Goal: Obtain resource: Download file/media

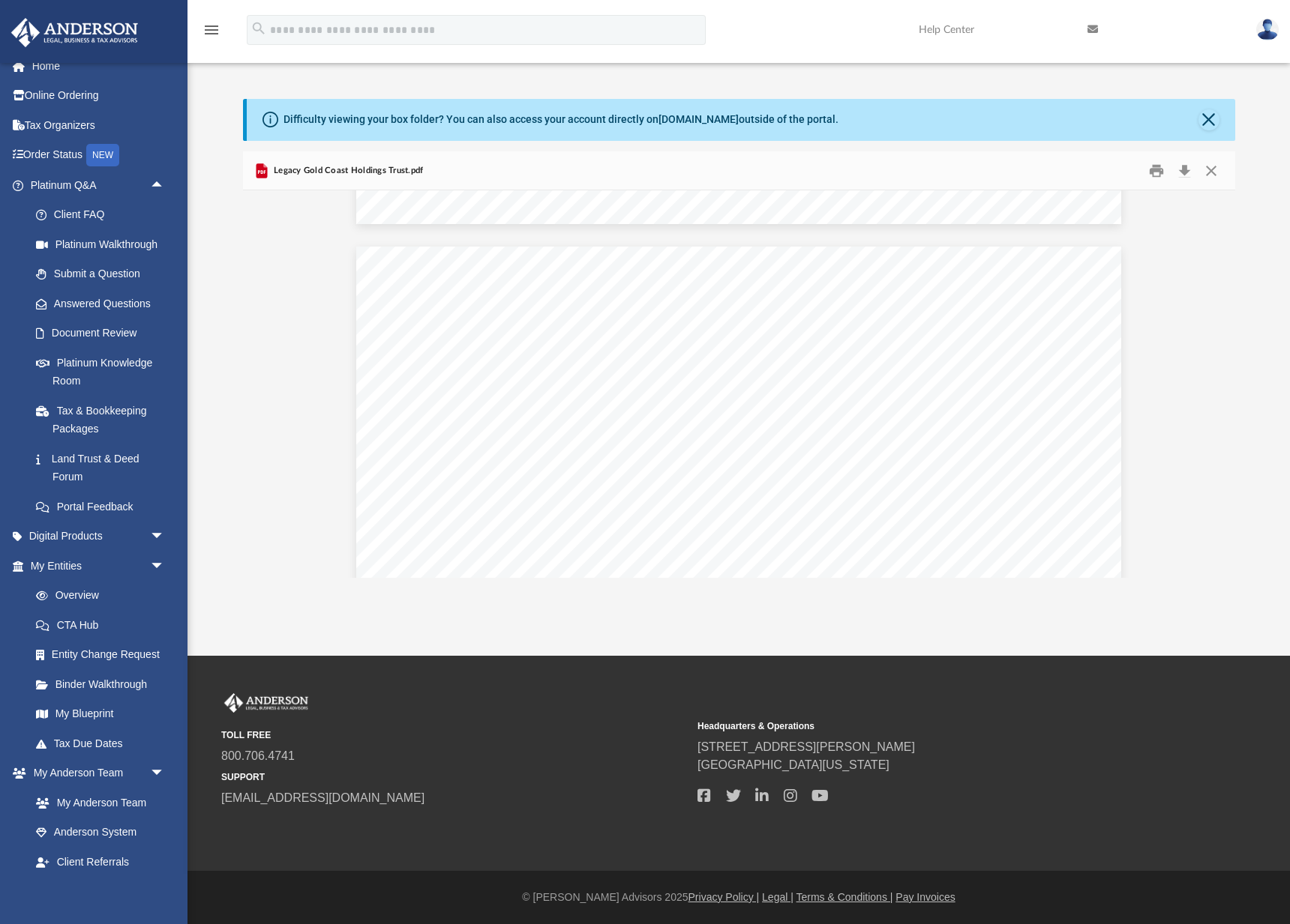
scroll to position [19189, 0]
click at [1201, 114] on button "Close" at bounding box center [1209, 120] width 21 height 21
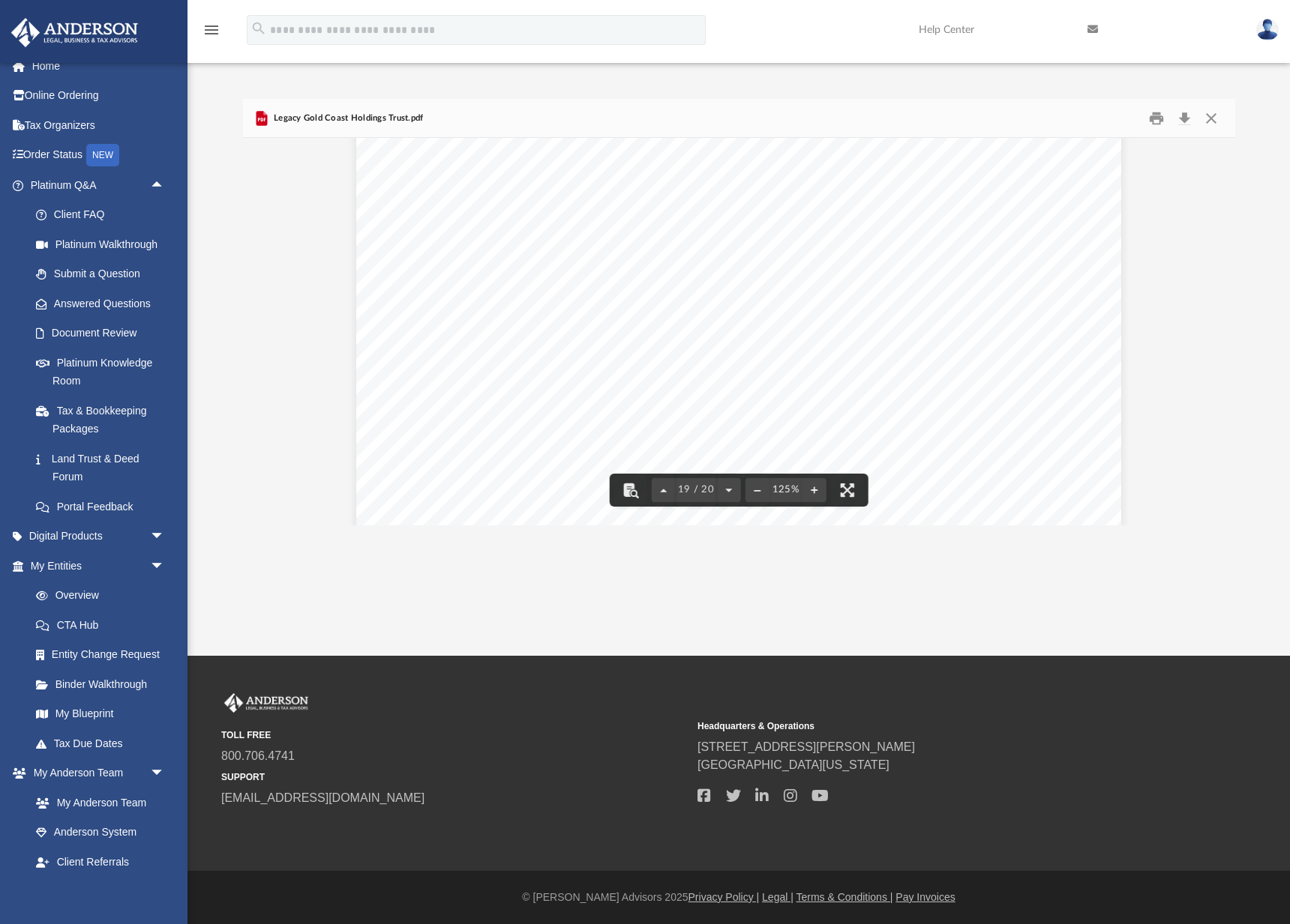
scroll to position [18717, 0]
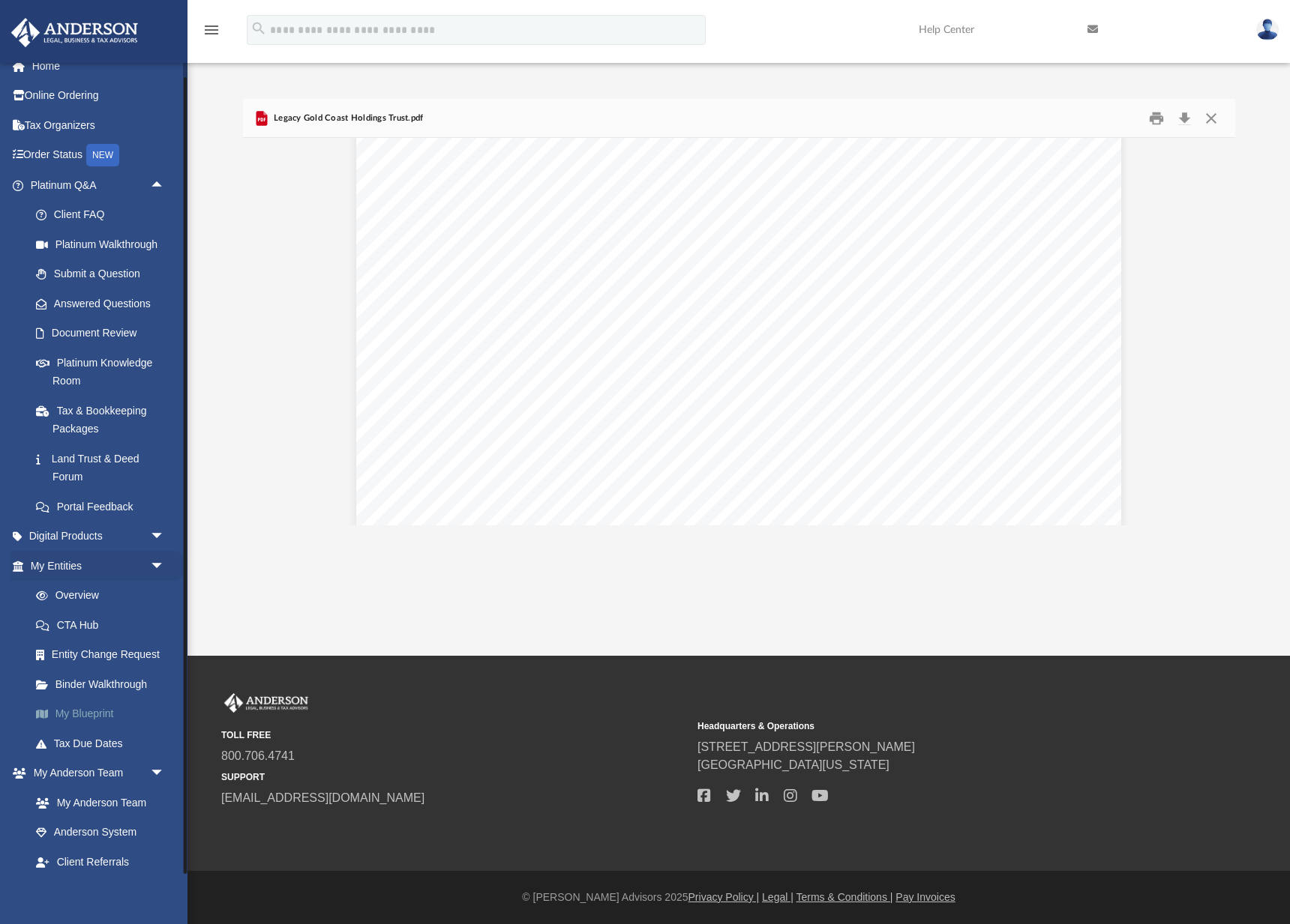
click at [87, 705] on link "My Blueprint" at bounding box center [104, 715] width 167 height 30
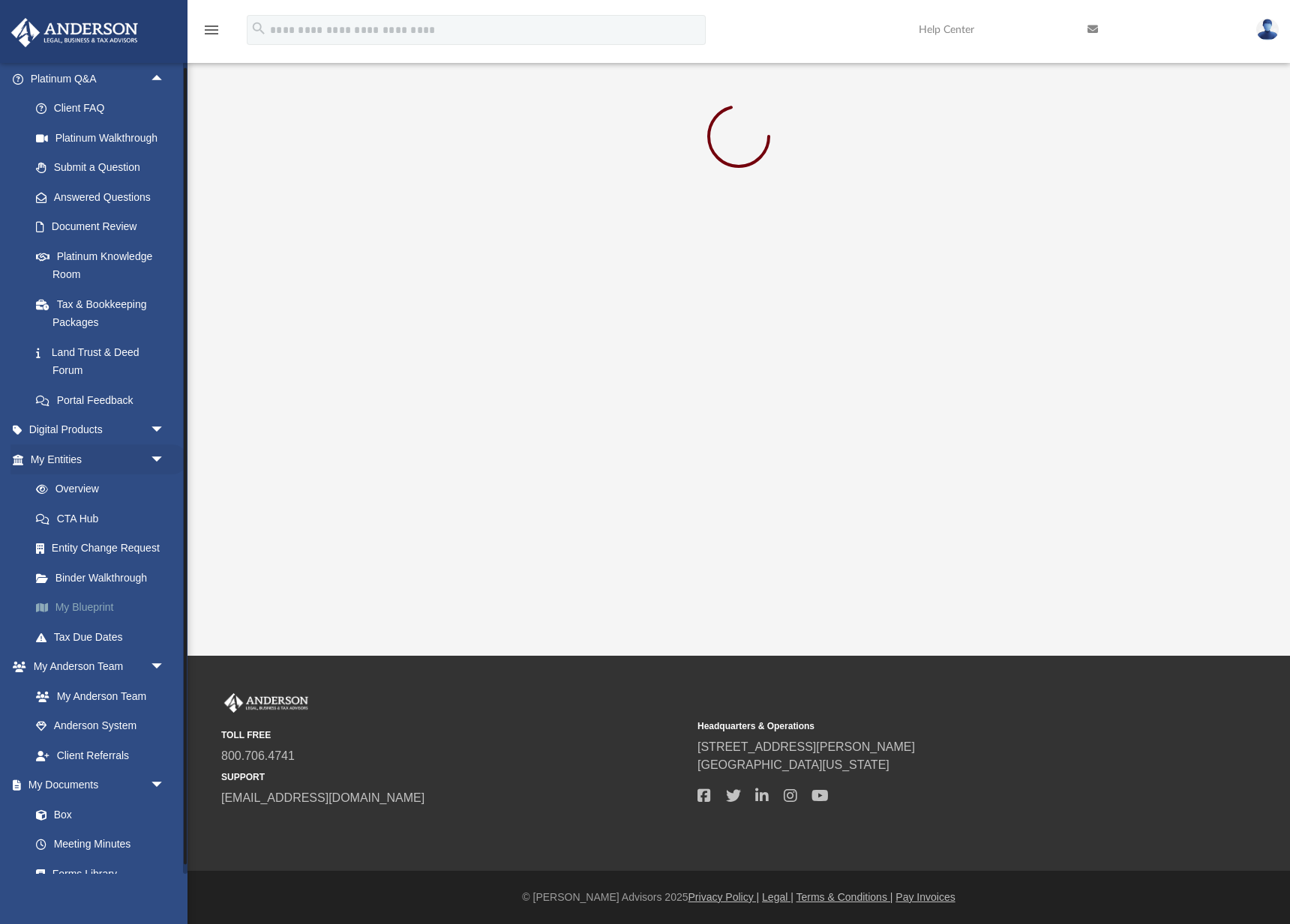
scroll to position [124, 0]
click at [109, 577] on link "Binder Walkthrough" at bounding box center [104, 576] width 167 height 30
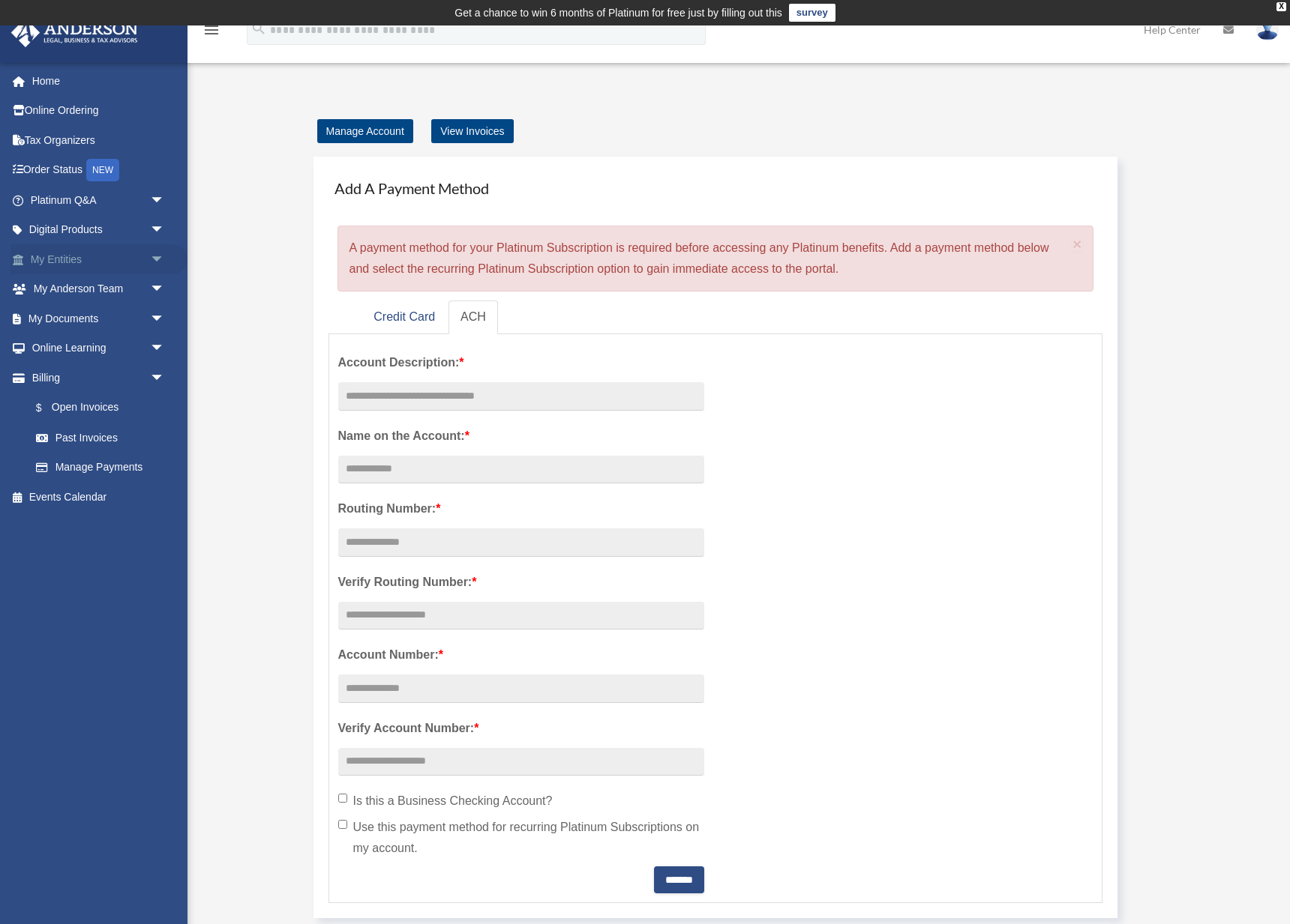
click at [84, 255] on link "My Entities arrow_drop_down" at bounding box center [99, 260] width 177 height 30
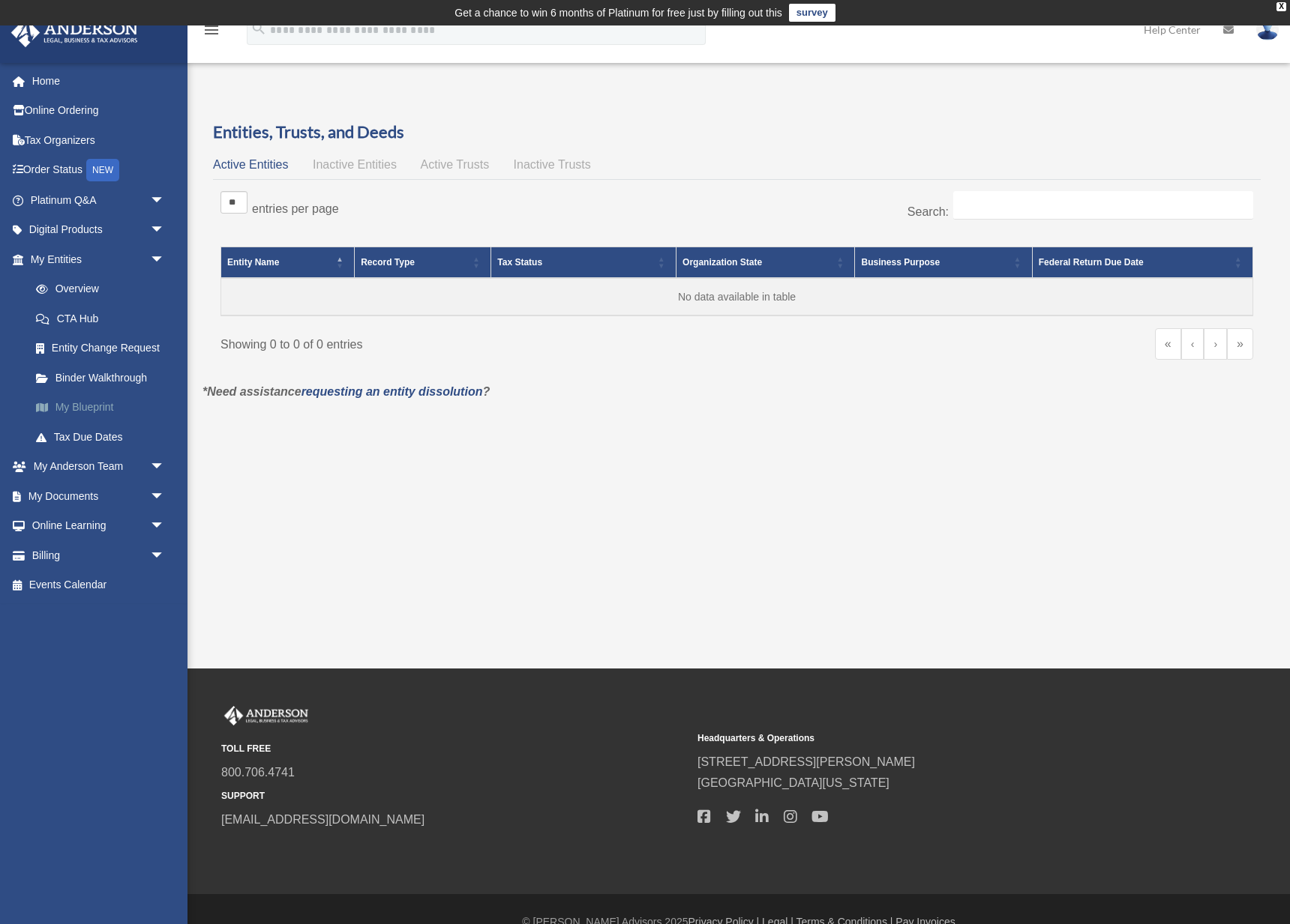
click at [92, 405] on link "My Blueprint" at bounding box center [104, 408] width 167 height 30
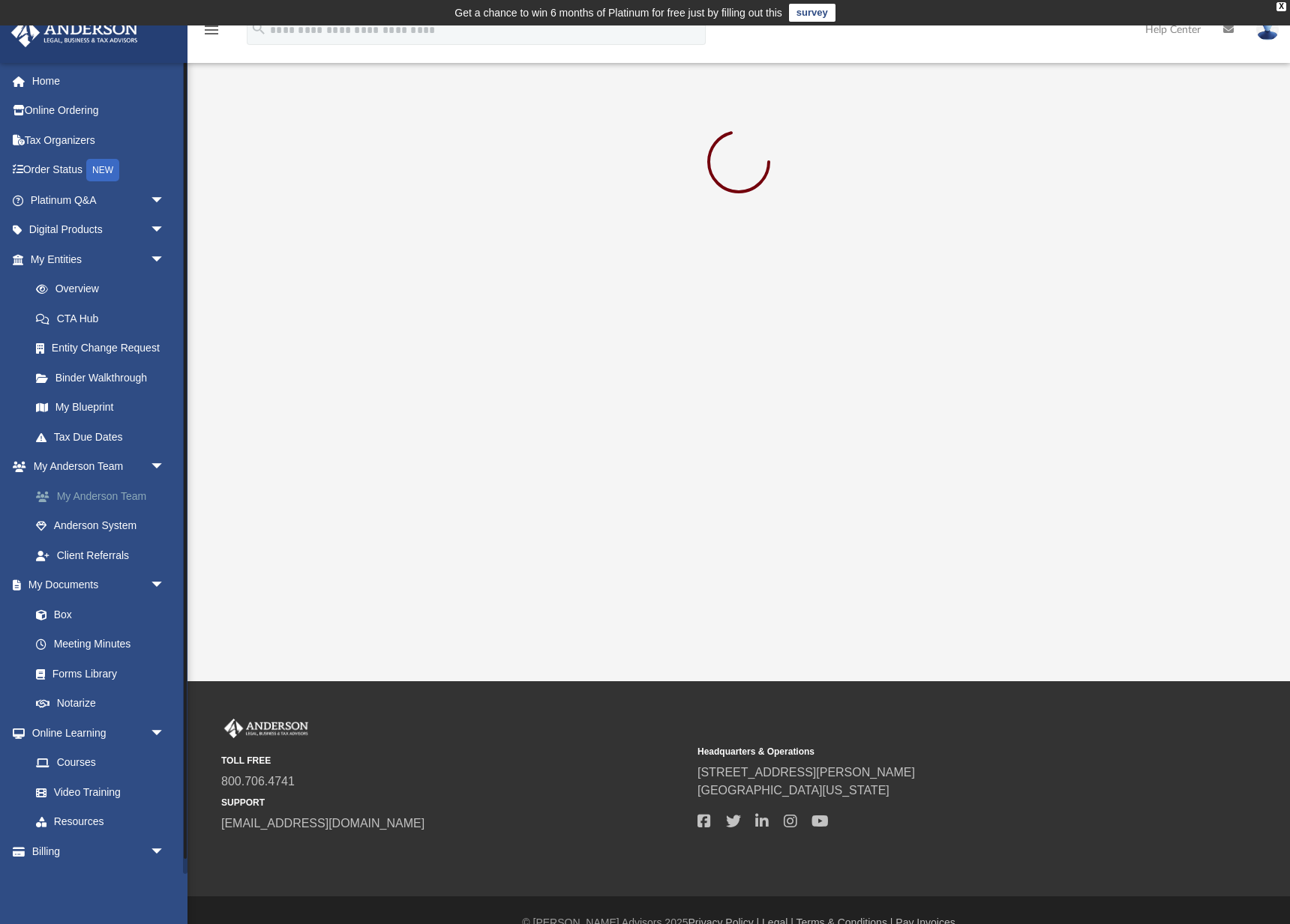
click at [78, 376] on link "Binder Walkthrough" at bounding box center [104, 378] width 167 height 30
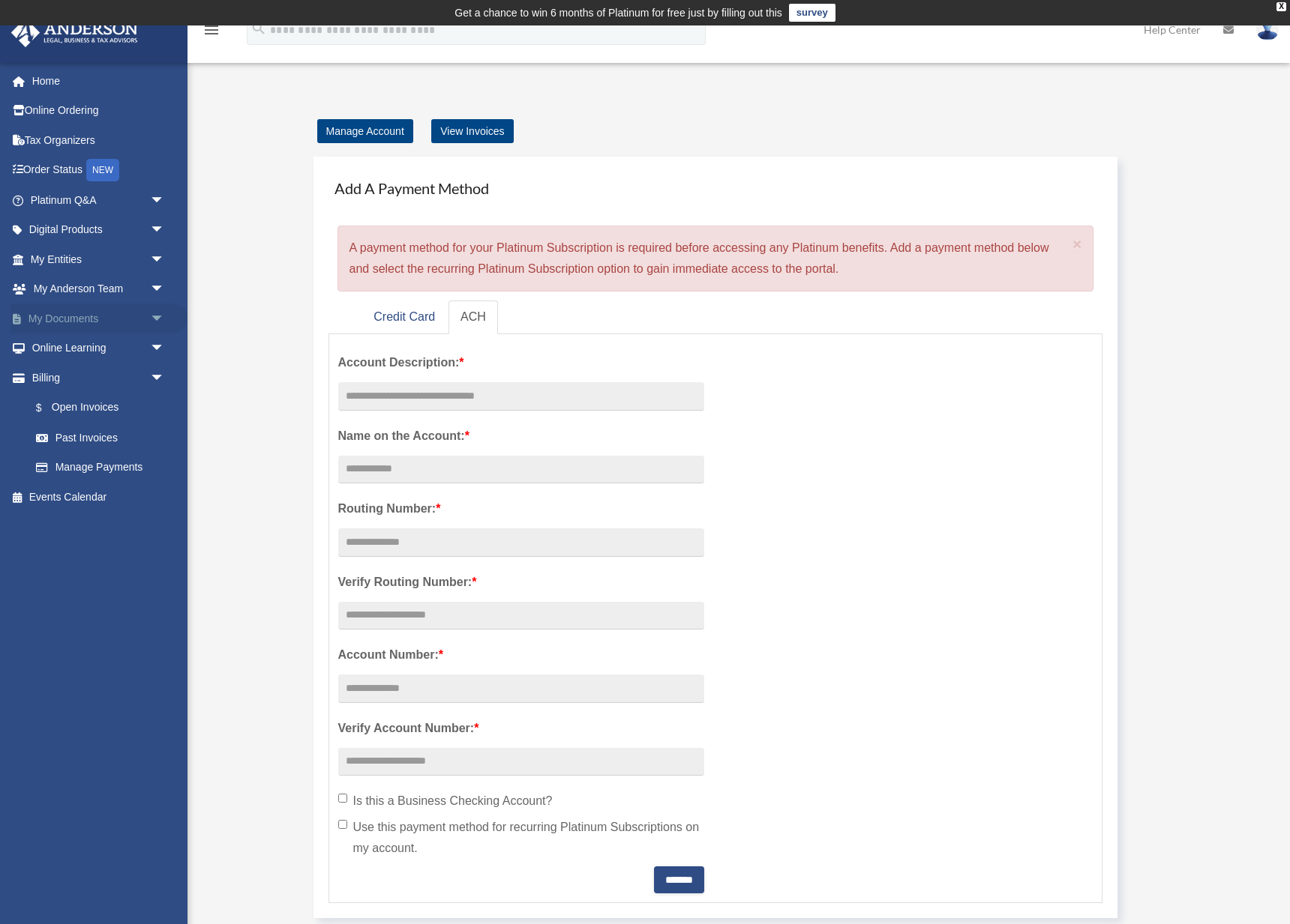
click at [156, 314] on span "arrow_drop_down" at bounding box center [165, 318] width 30 height 31
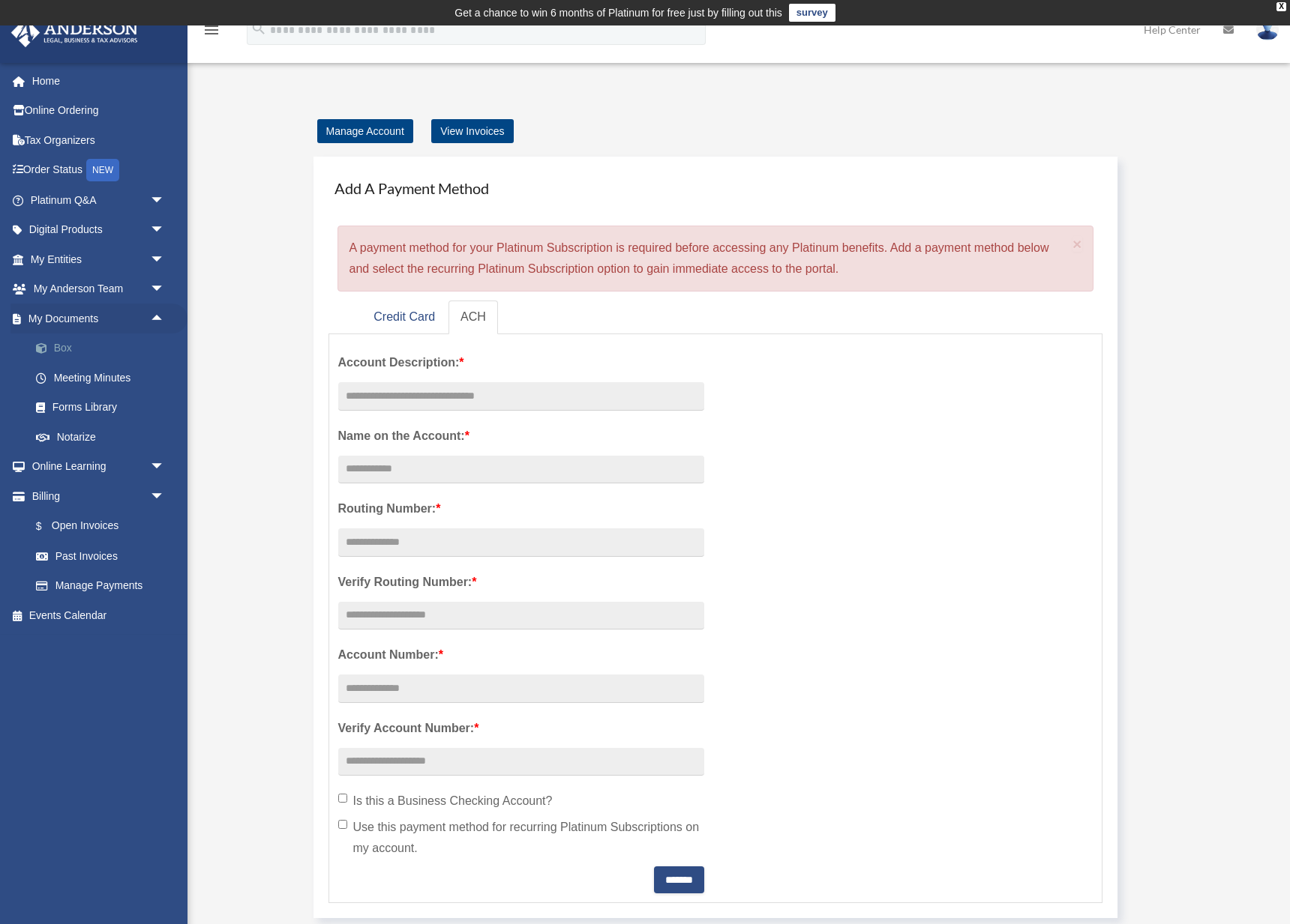
click at [87, 341] on link "Box" at bounding box center [104, 349] width 167 height 30
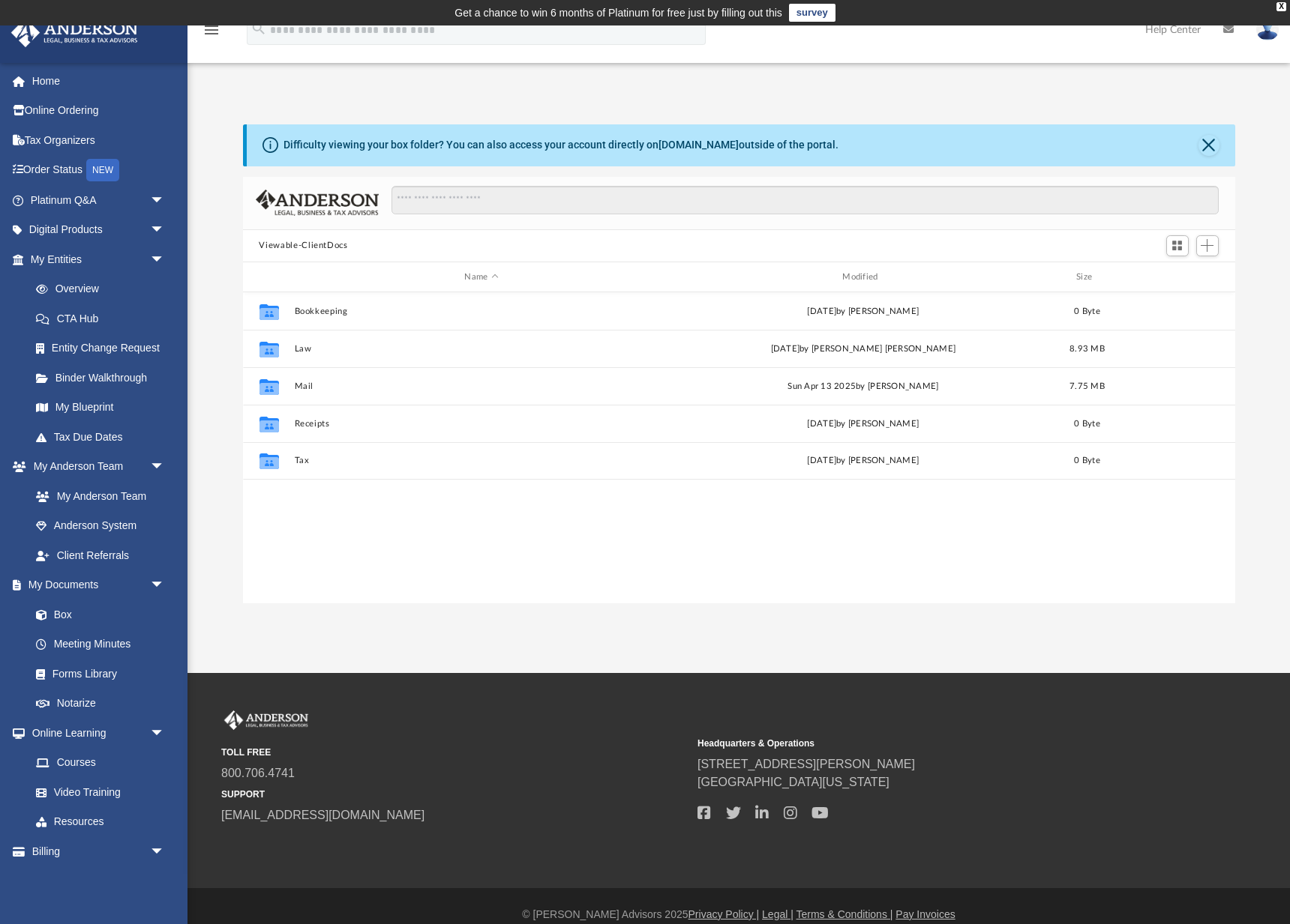
scroll to position [341, 992]
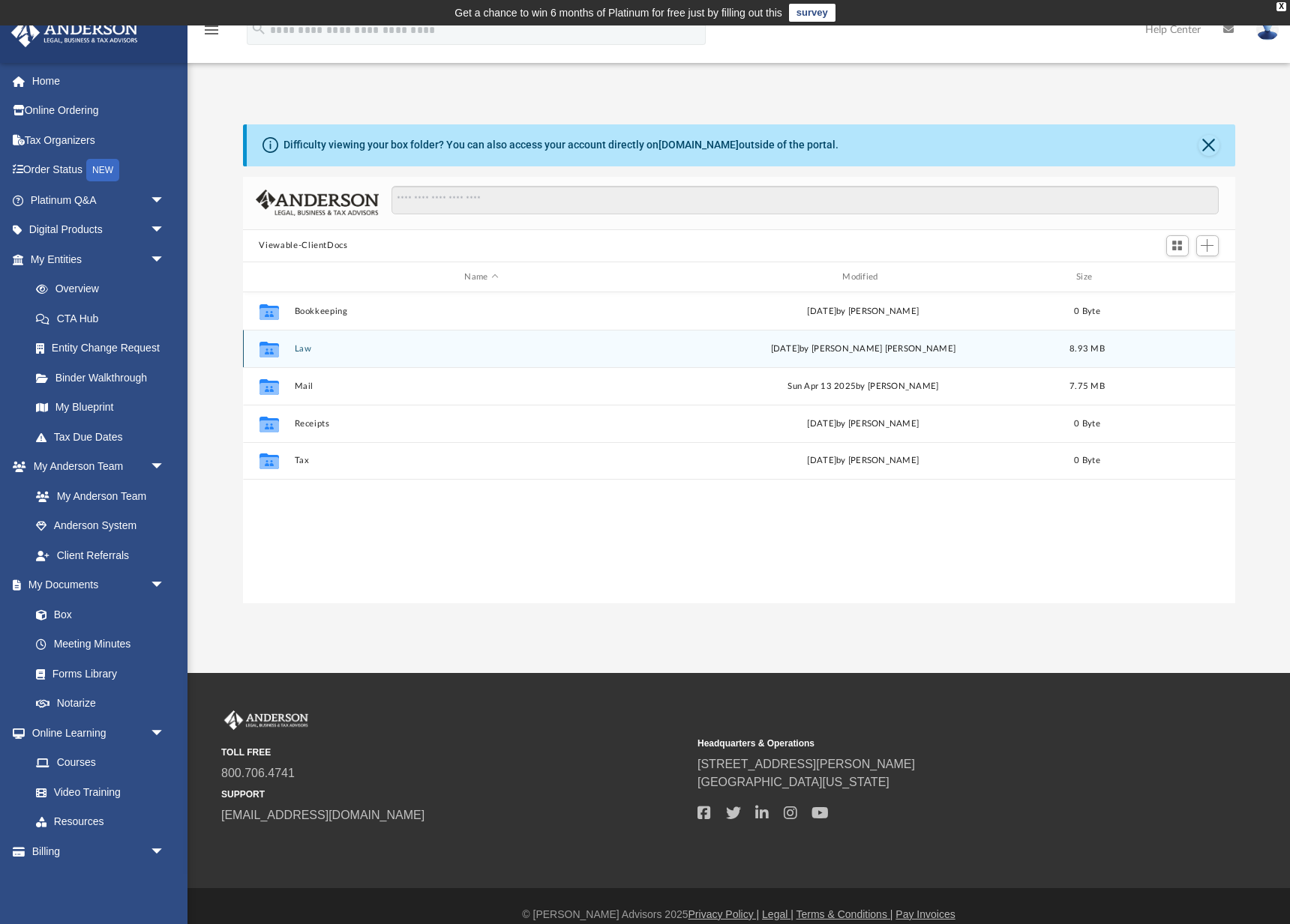
click at [337, 355] on div "Collaborated Folder Law [DATE] by [PERSON_NAME] [PERSON_NAME] 8.93 MB" at bounding box center [739, 349] width 992 height 37
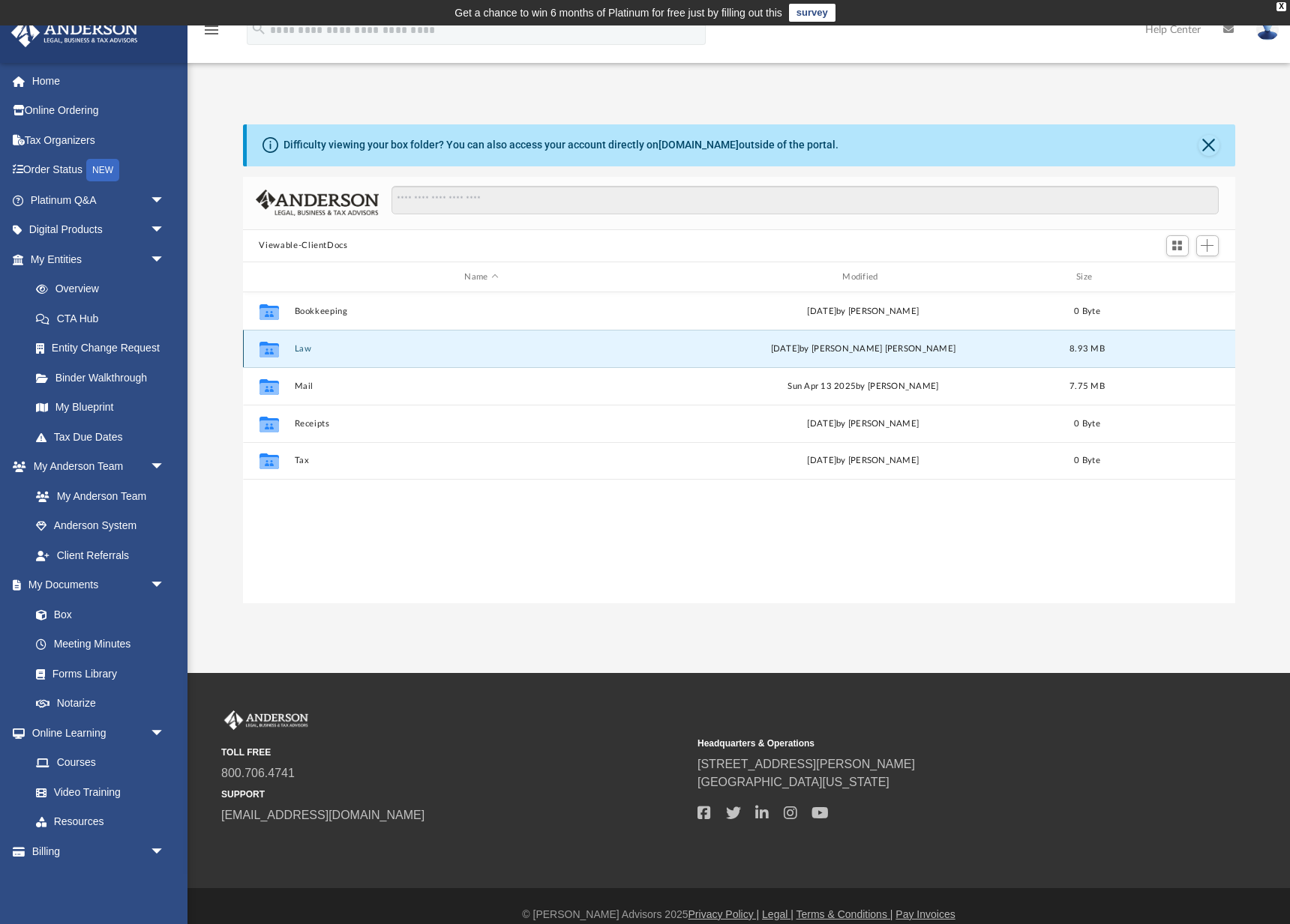
click at [302, 351] on button "Law" at bounding box center [481, 349] width 375 height 9
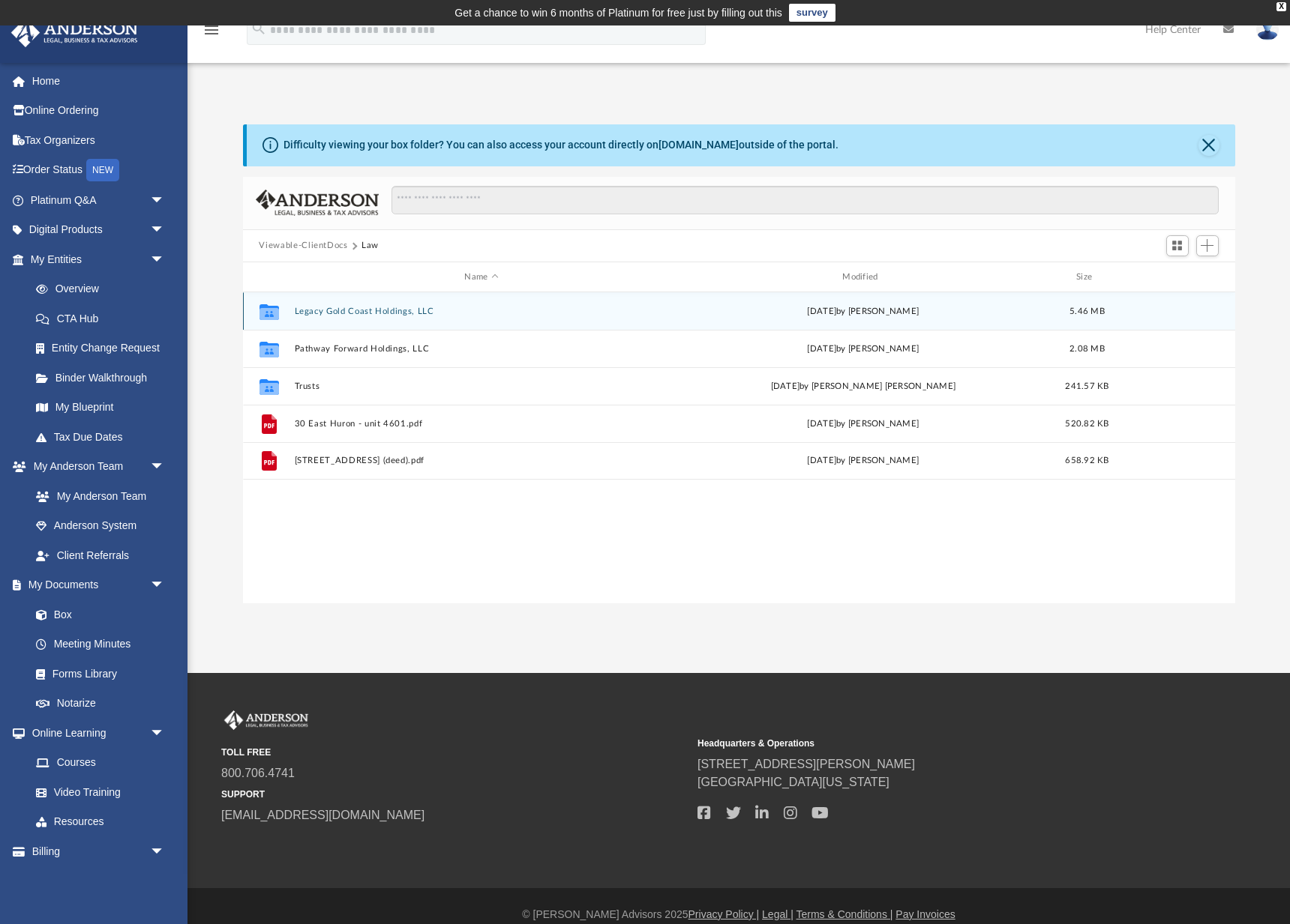
click at [345, 315] on button "Legacy Gold Coast Holdings, LLC" at bounding box center [481, 312] width 375 height 9
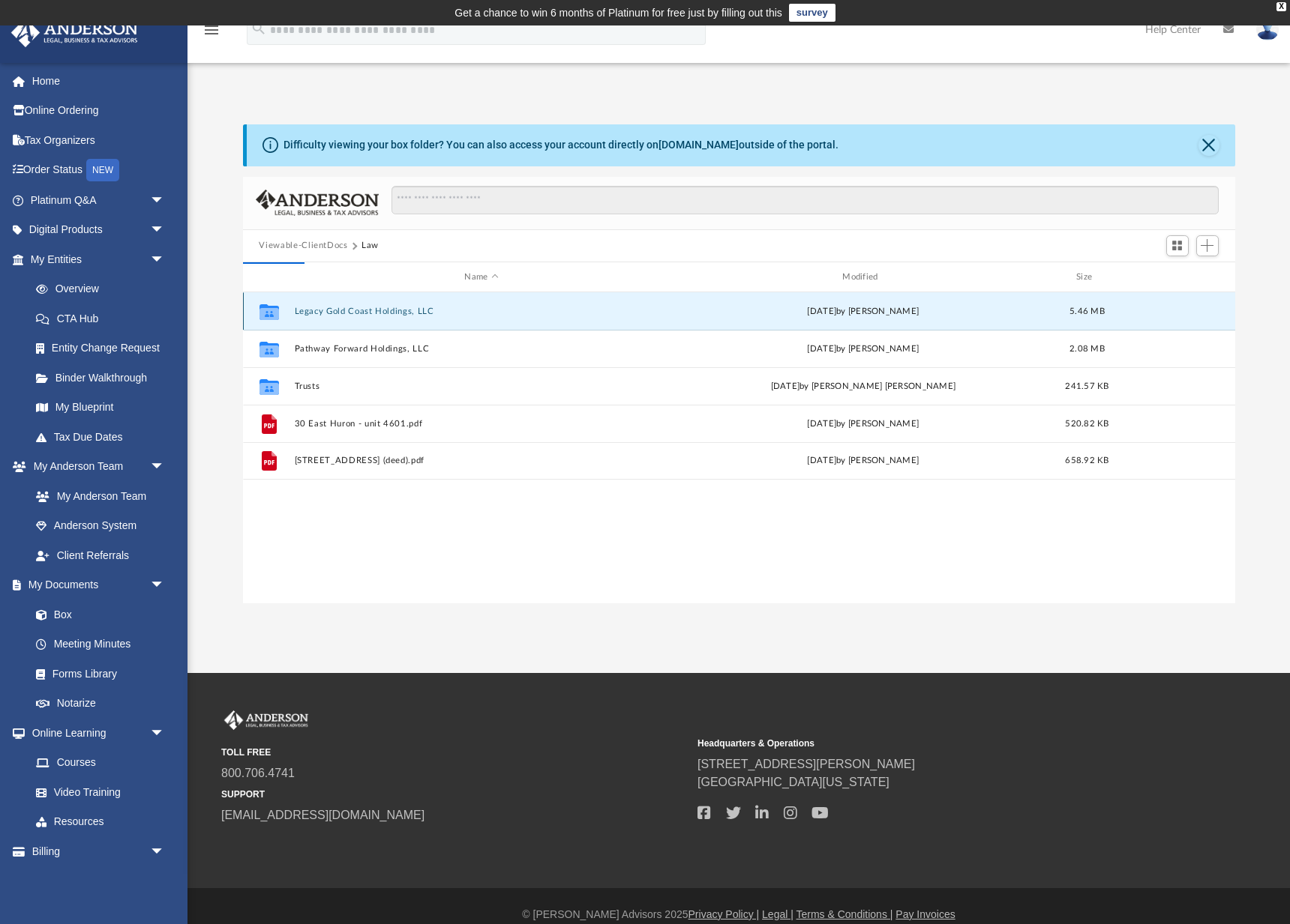
click at [345, 315] on button "Legacy Gold Coast Holdings, LLC" at bounding box center [481, 312] width 375 height 9
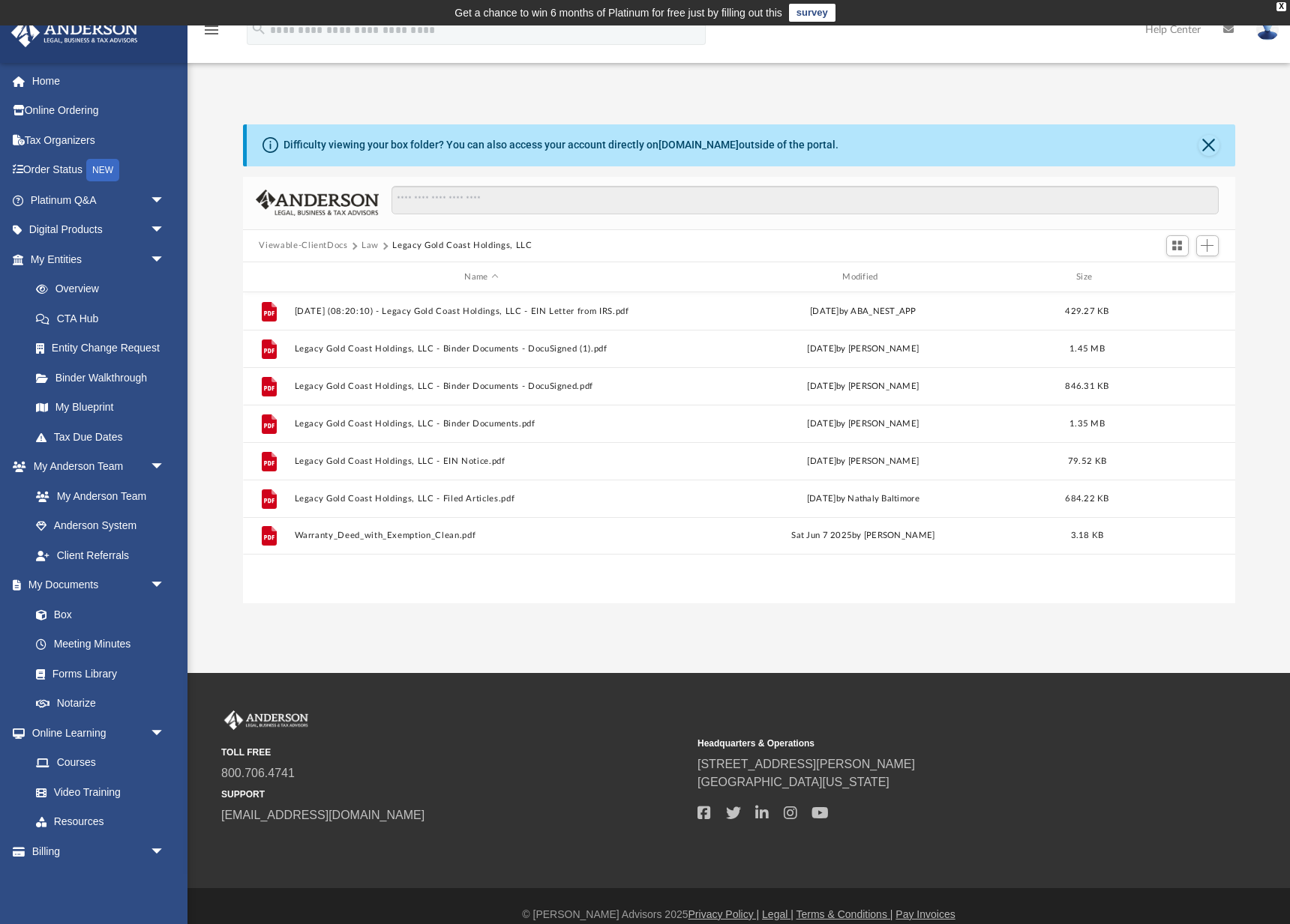
click at [362, 247] on button "Law" at bounding box center [370, 246] width 18 height 14
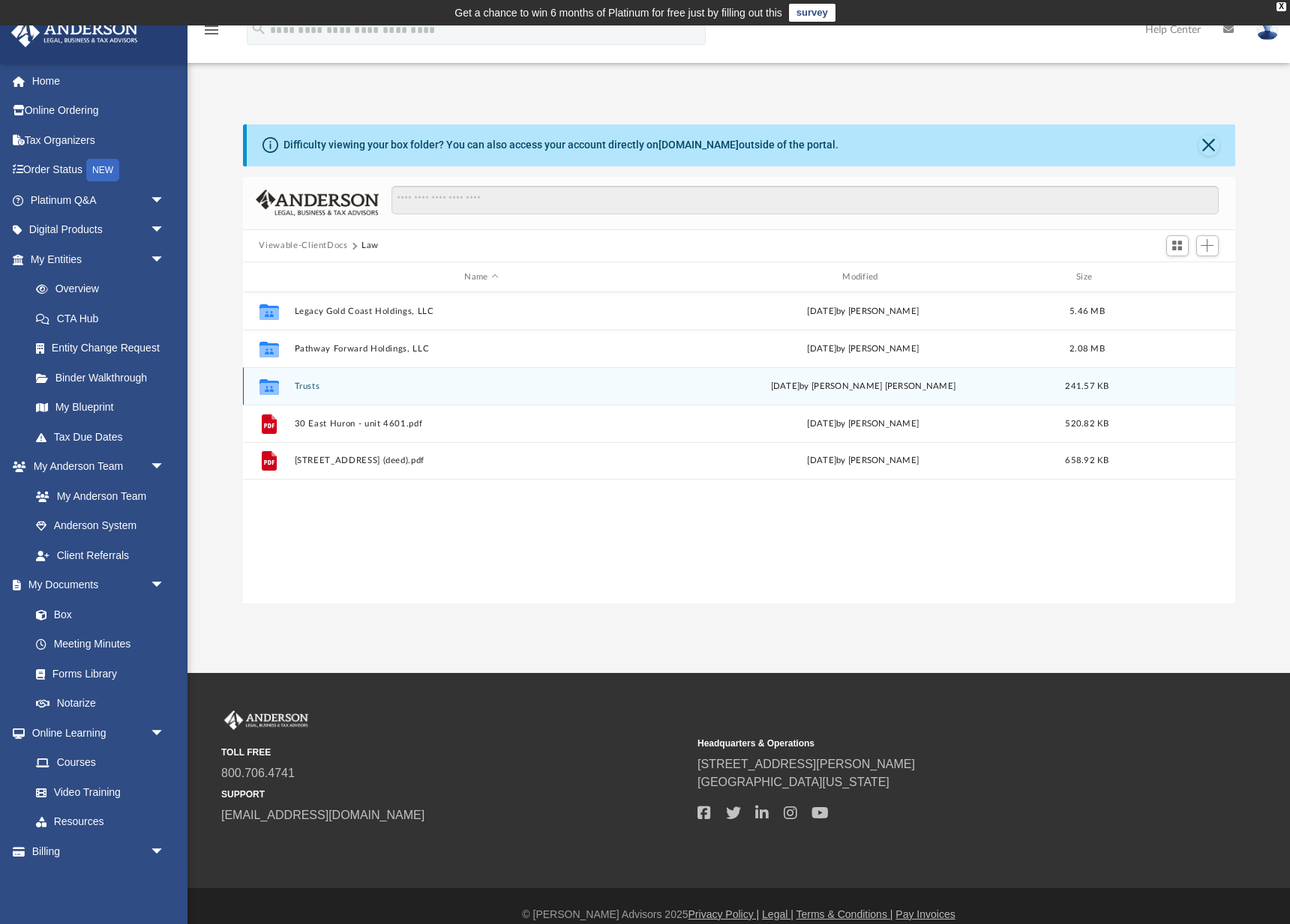
click at [323, 391] on button "Trusts" at bounding box center [481, 386] width 375 height 9
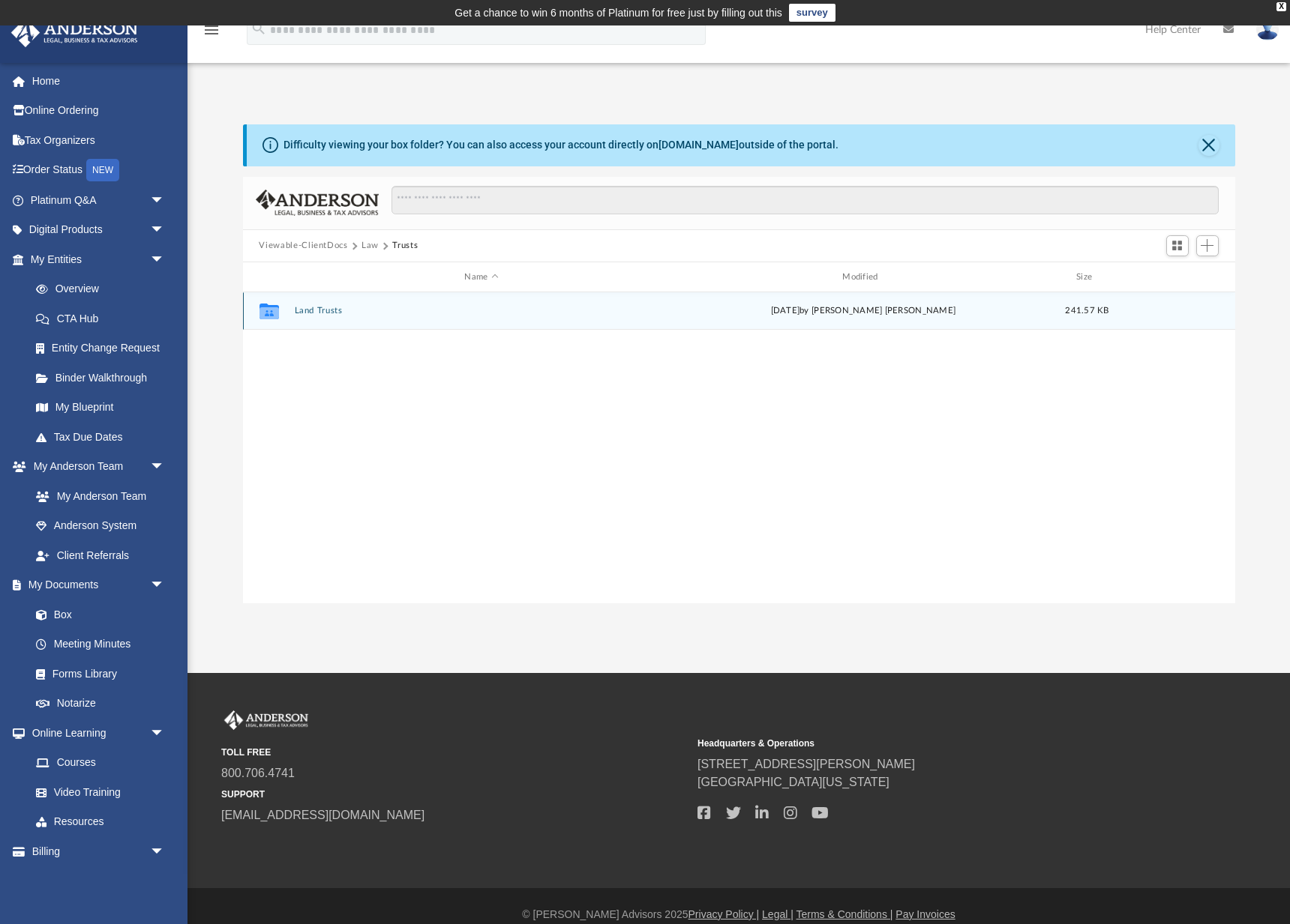
click at [311, 307] on button "Land Trusts" at bounding box center [481, 312] width 375 height 9
click at [319, 308] on button "Land Trust - Legacy Gold Coast Holdings Trust" at bounding box center [481, 312] width 375 height 9
click at [344, 312] on button "Legacy Gold Coast Holdings Trust.pdf" at bounding box center [481, 312] width 375 height 9
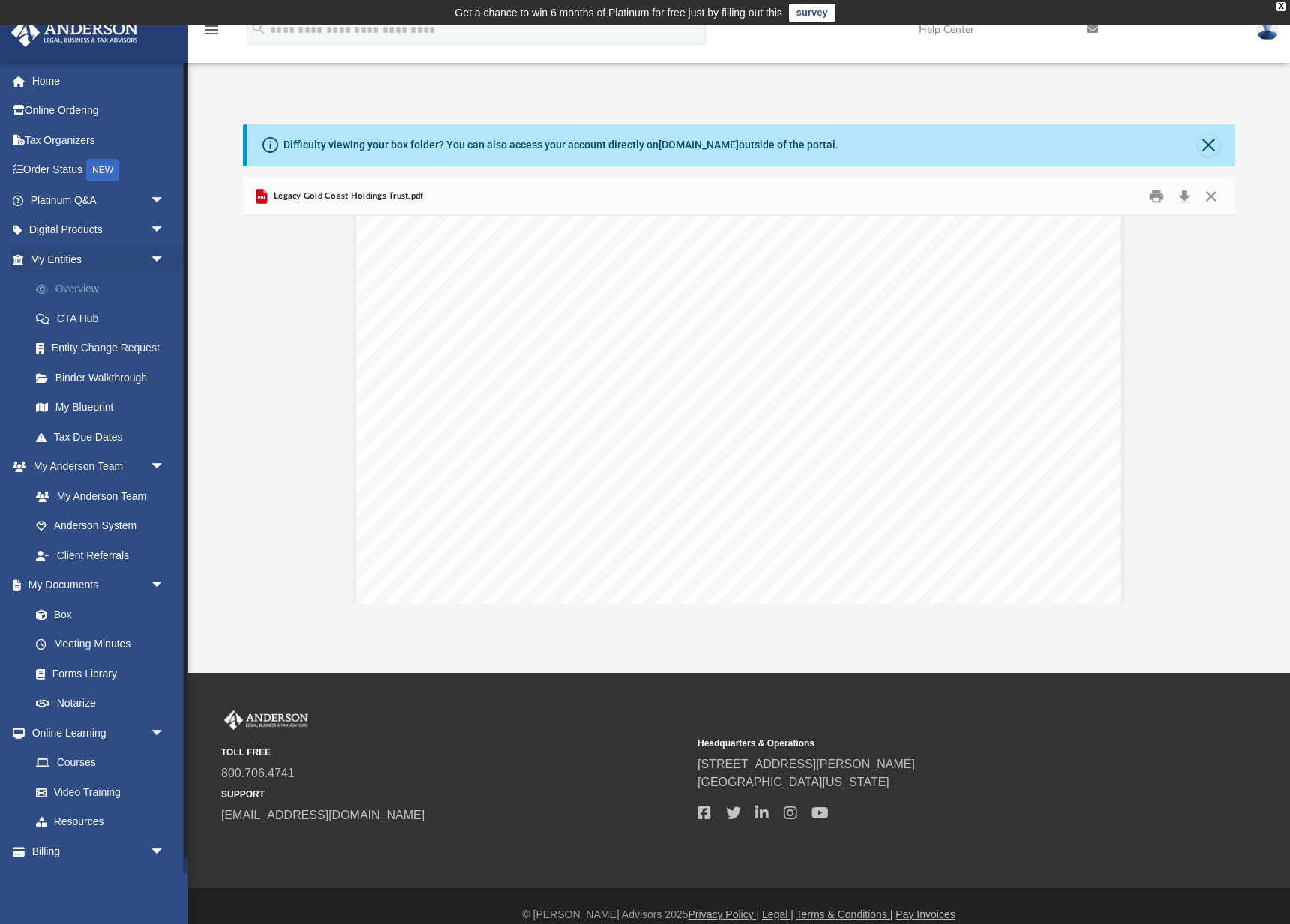
scroll to position [18319, 0]
